Goal: Task Accomplishment & Management: Manage account settings

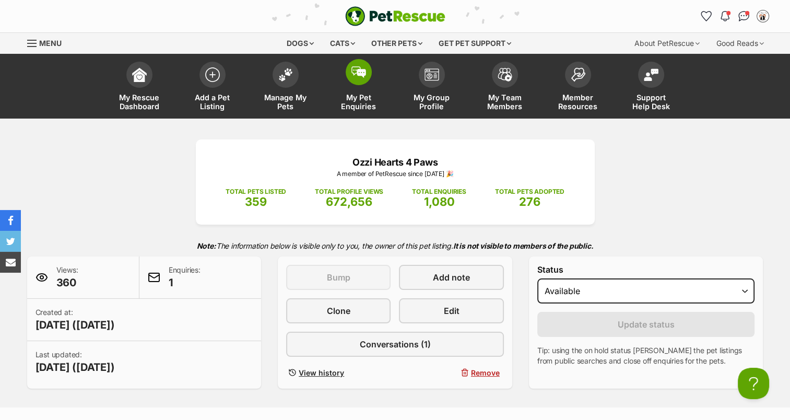
click at [356, 79] on span at bounding box center [359, 72] width 26 height 26
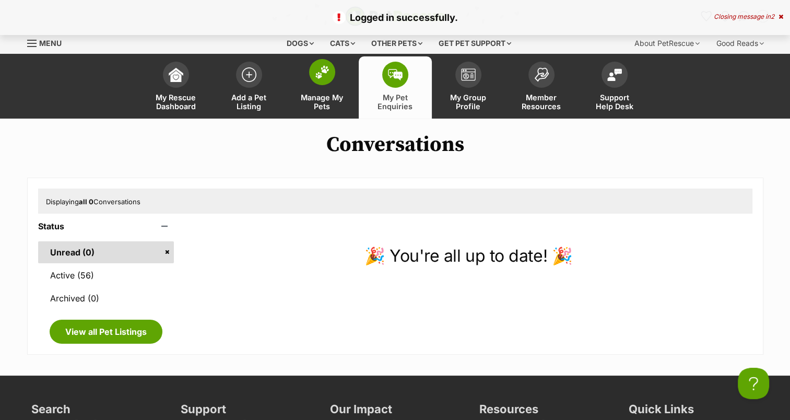
click at [312, 70] on span at bounding box center [322, 72] width 26 height 26
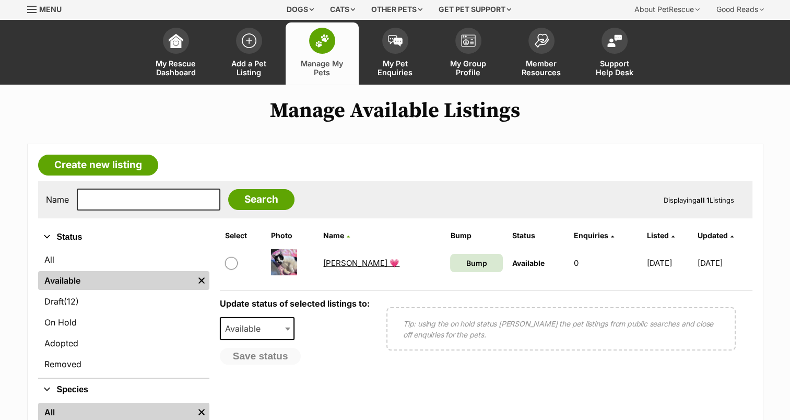
scroll to position [52, 0]
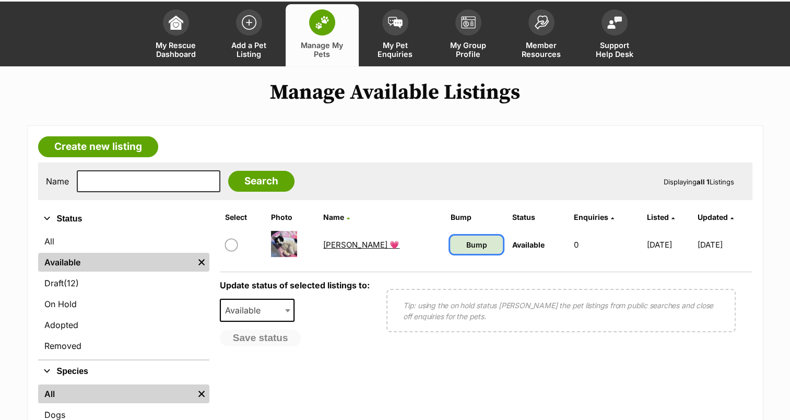
click at [466, 240] on span "Bump" at bounding box center [476, 244] width 21 height 11
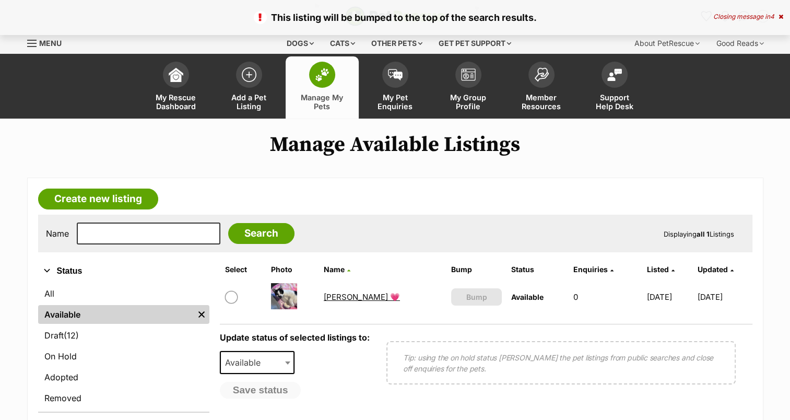
click at [338, 292] on link "Gracey 💗" at bounding box center [362, 297] width 76 height 10
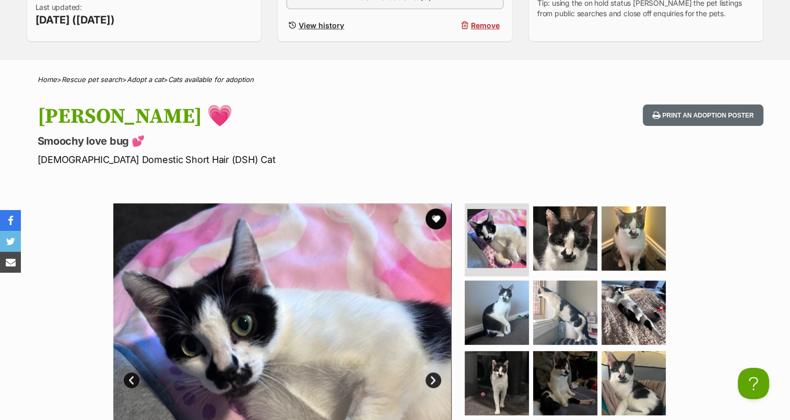
scroll to position [259, 0]
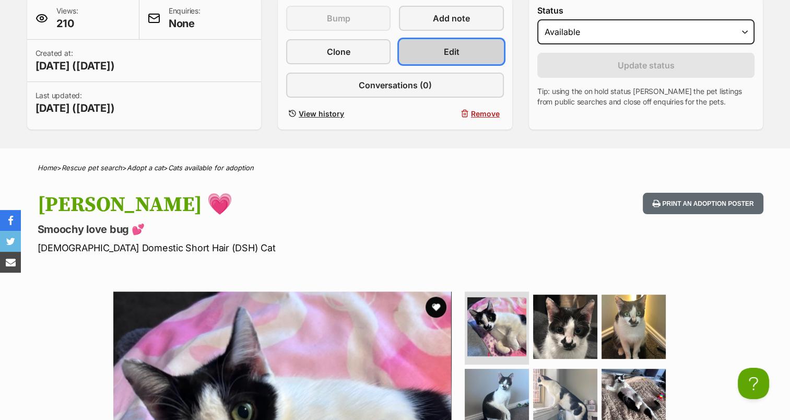
click at [438, 52] on link "Edit" at bounding box center [451, 51] width 104 height 25
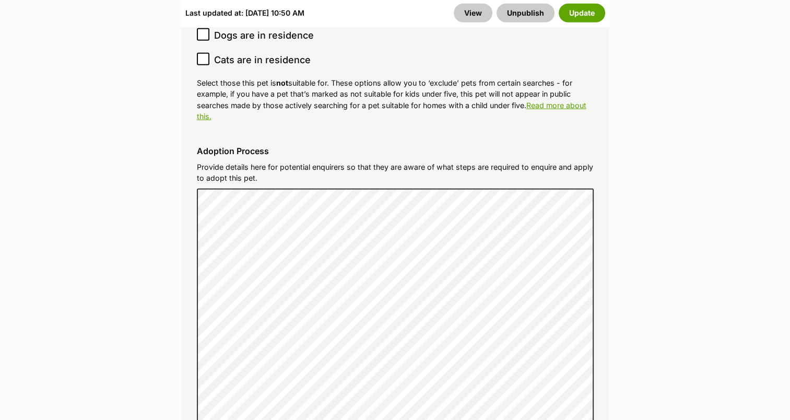
scroll to position [2924, 0]
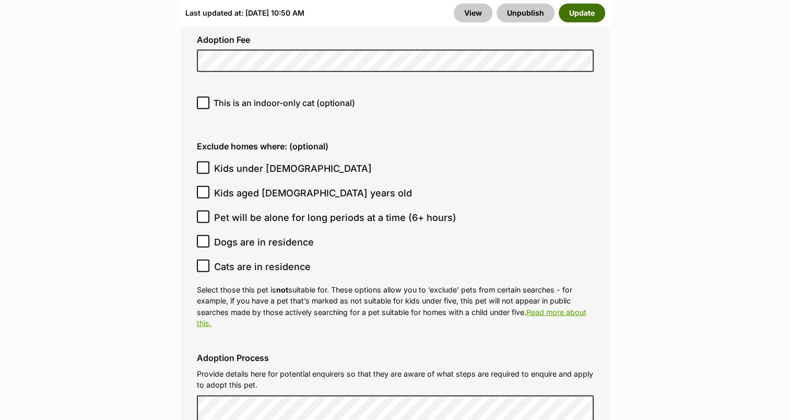
click at [597, 20] on button "Update" at bounding box center [582, 13] width 46 height 19
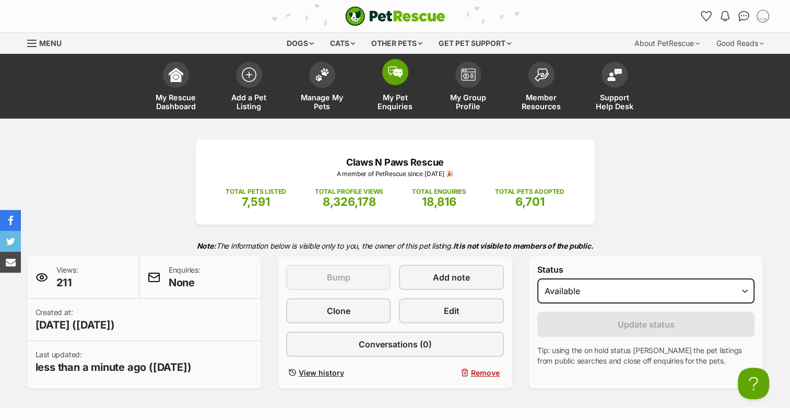
click at [397, 76] on img at bounding box center [395, 71] width 15 height 11
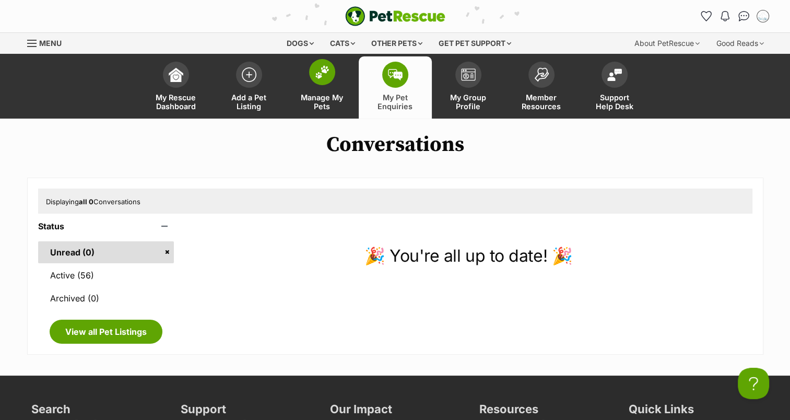
click at [322, 87] on link "Manage My Pets" at bounding box center [322, 87] width 73 height 62
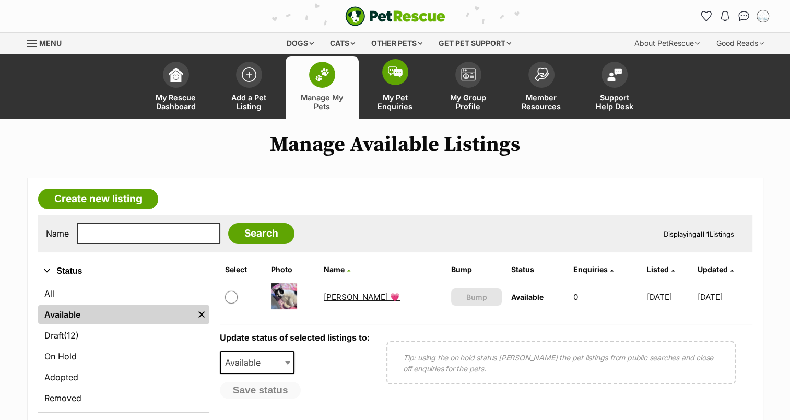
click at [403, 90] on link "My Pet Enquiries" at bounding box center [395, 87] width 73 height 62
